Goal: Navigation & Orientation: Find specific page/section

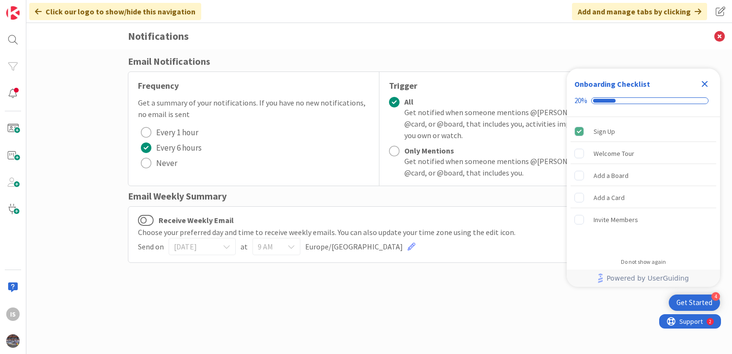
click at [709, 85] on icon "Close Checklist" at bounding box center [705, 84] width 12 height 12
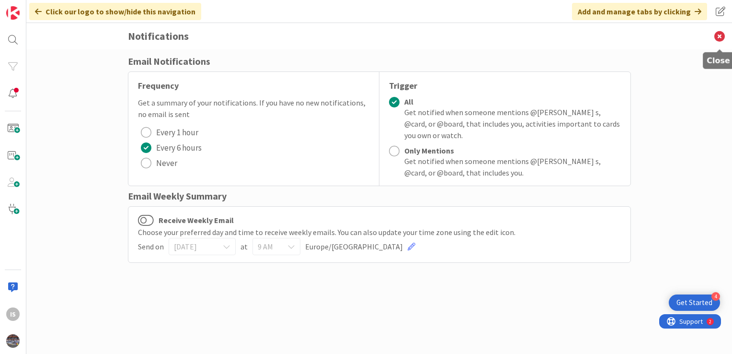
click at [716, 36] on icon at bounding box center [720, 36] width 25 height 26
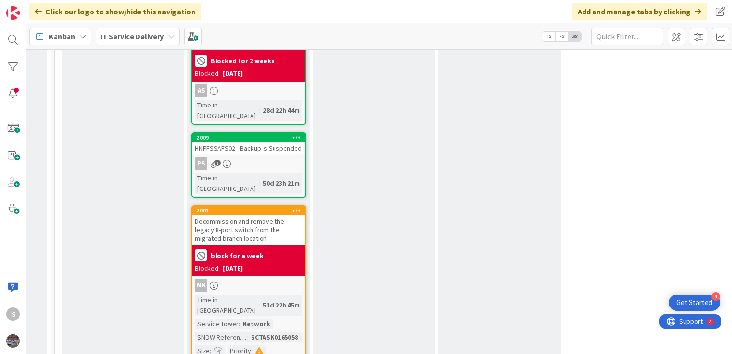
scroll to position [1329, 611]
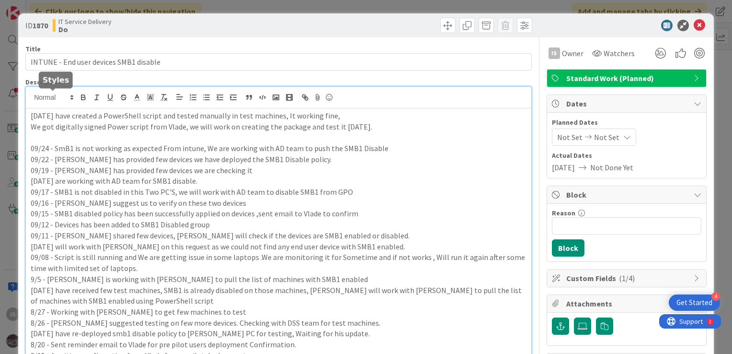
click at [31, 95] on div "[DATE] have created a PowerShell script and tested manually in test machines, I…" at bounding box center [279, 267] width 506 height 360
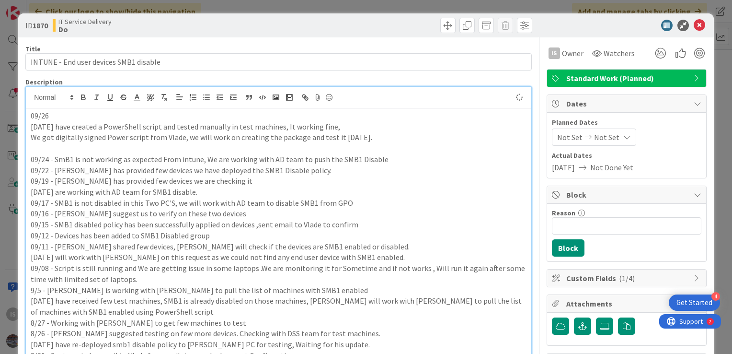
click at [58, 110] on p "09/26" at bounding box center [279, 115] width 496 height 11
click at [87, 122] on p "[DATE] have created a PowerShell script and tested manually in test machines, I…" at bounding box center [279, 126] width 496 height 11
click at [61, 110] on p "09/26 -" at bounding box center [279, 115] width 496 height 11
click at [694, 22] on icon at bounding box center [700, 26] width 12 height 12
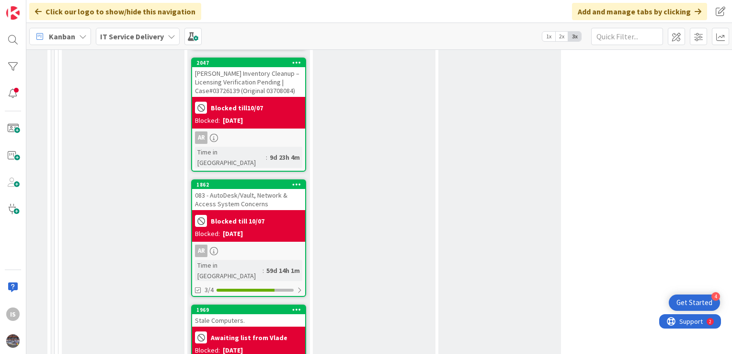
scroll to position [1745, 611]
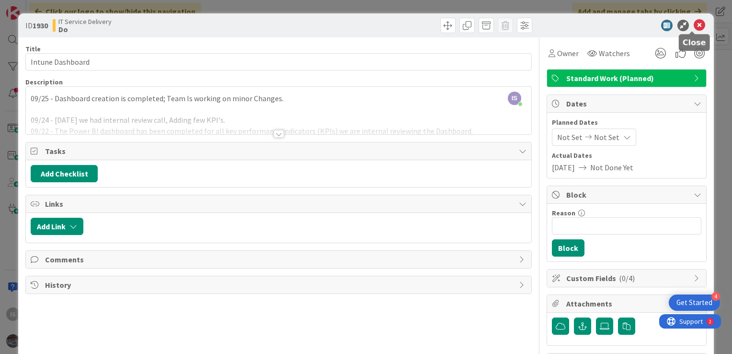
click at [694, 25] on icon at bounding box center [700, 26] width 12 height 12
